Goal: Obtain resource: Download file/media

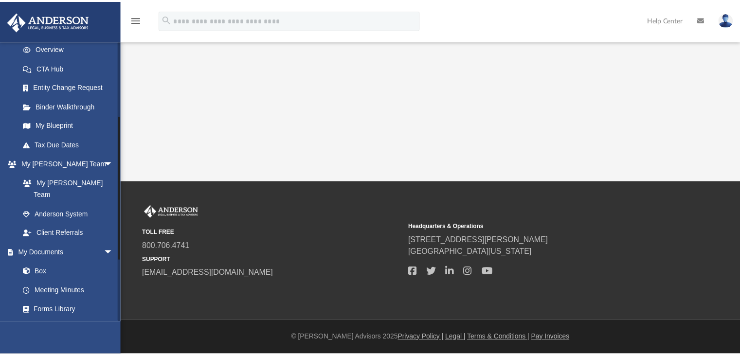
scroll to position [151, 0]
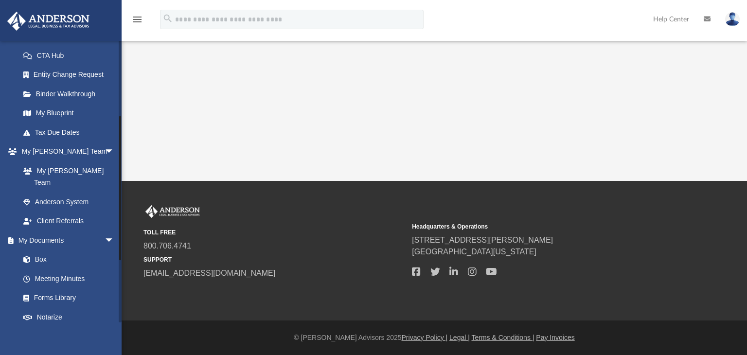
drag, startPoint x: 119, startPoint y: 144, endPoint x: 123, endPoint y: 224, distance: 79.8
click at [123, 224] on div "menu search Site Menu add [EMAIL_ADDRESS][DOMAIN_NAME] My Profile Reset Passwor…" at bounding box center [373, 177] width 747 height 355
click at [35, 250] on link "Box" at bounding box center [71, 259] width 115 height 19
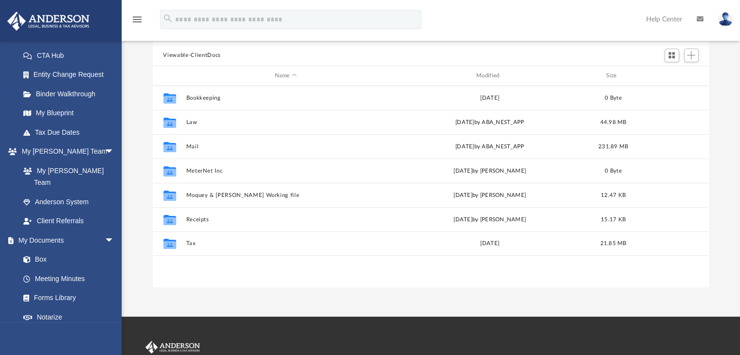
scroll to position [85, 0]
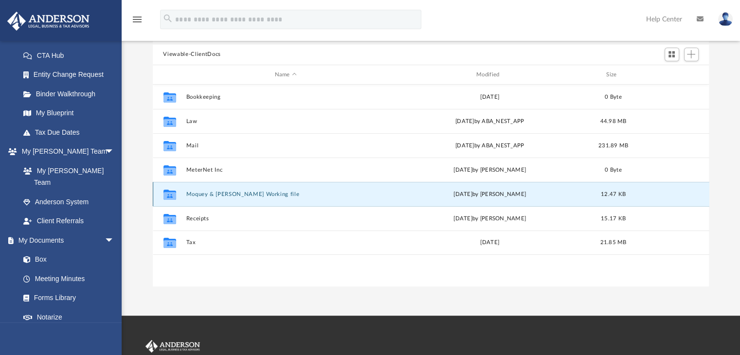
click at [227, 193] on button "Moquey & [PERSON_NAME] Working file" at bounding box center [285, 194] width 199 height 6
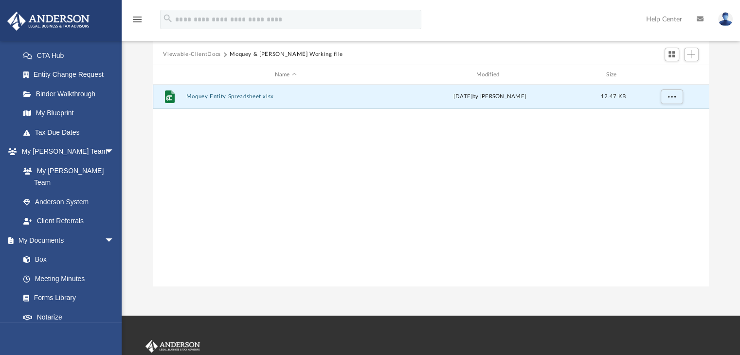
click at [241, 97] on button "Moquey Entity Spreadsheet.xlsx" at bounding box center [285, 97] width 199 height 6
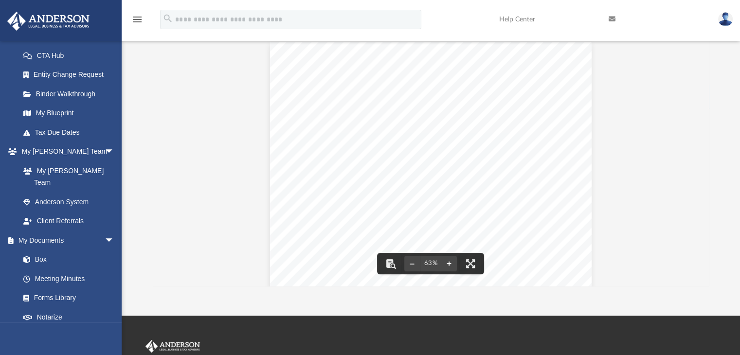
click at [449, 263] on button "File preview" at bounding box center [449, 263] width 16 height 21
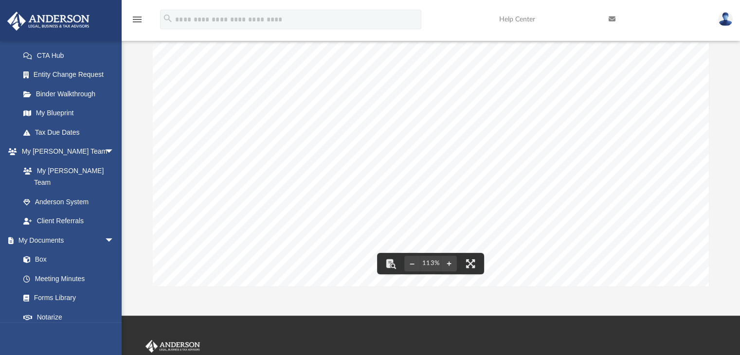
scroll to position [0, 0]
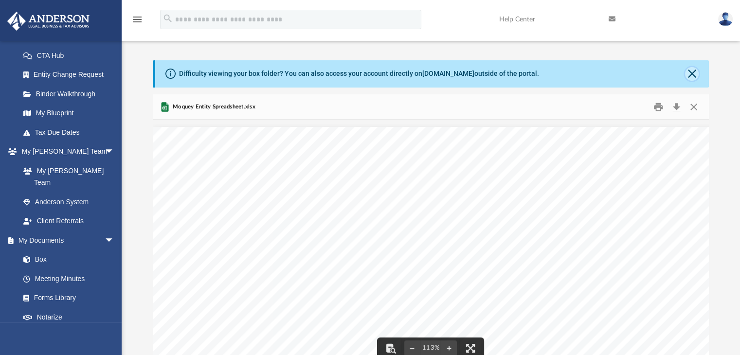
click at [690, 71] on button "Close" at bounding box center [692, 74] width 14 height 14
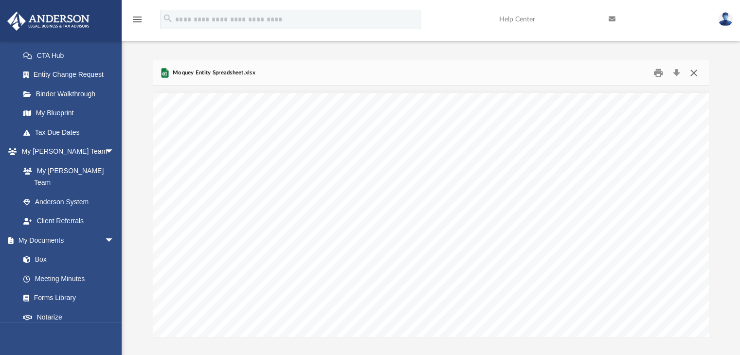
click at [691, 69] on button "Close" at bounding box center [694, 72] width 18 height 15
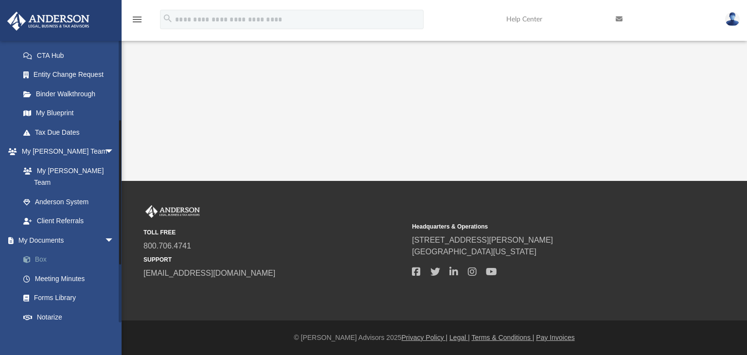
click at [41, 250] on link "Box" at bounding box center [71, 259] width 115 height 19
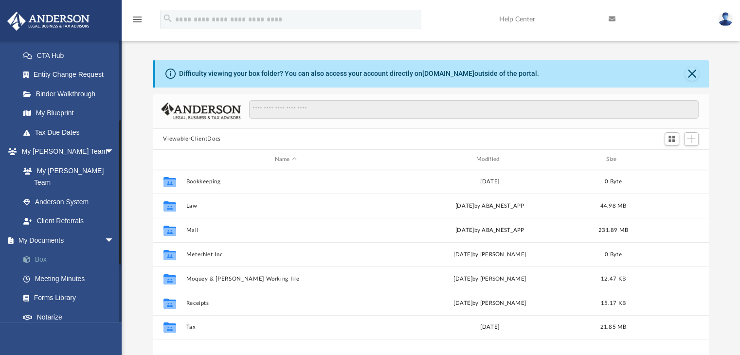
scroll to position [213, 549]
click at [691, 71] on button "Close" at bounding box center [692, 74] width 14 height 14
